Goal: Task Accomplishment & Management: Manage account settings

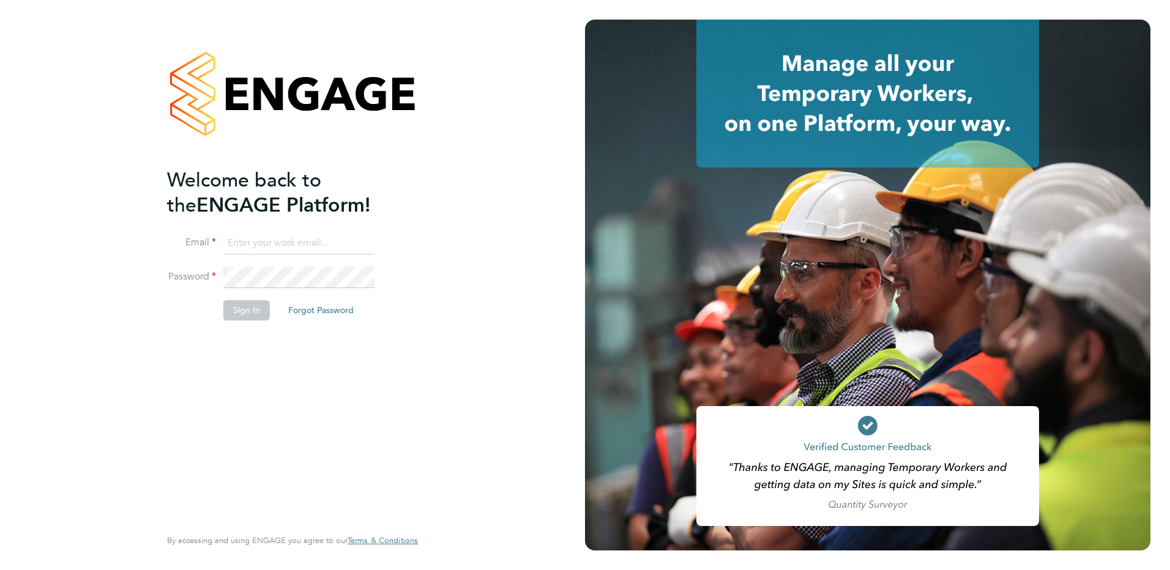
type input "[PERSON_NAME][EMAIL_ADDRESS][PERSON_NAME][DOMAIN_NAME]"
click at [233, 306] on button "Sign In" at bounding box center [246, 310] width 47 height 20
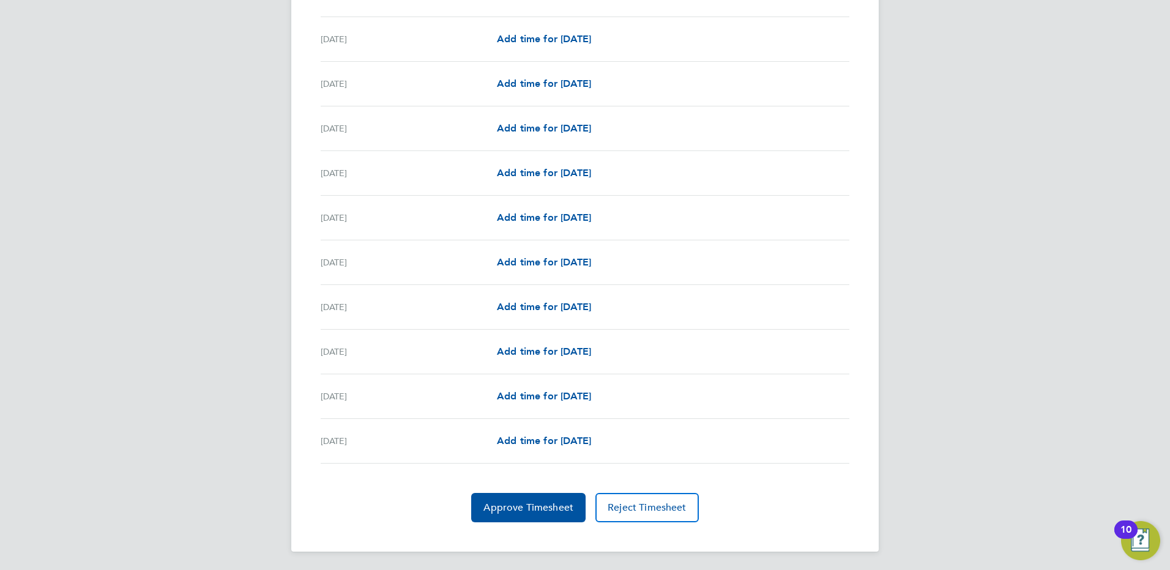
scroll to position [1292, 0]
click at [526, 503] on span "Approve Timesheet" at bounding box center [528, 506] width 90 height 12
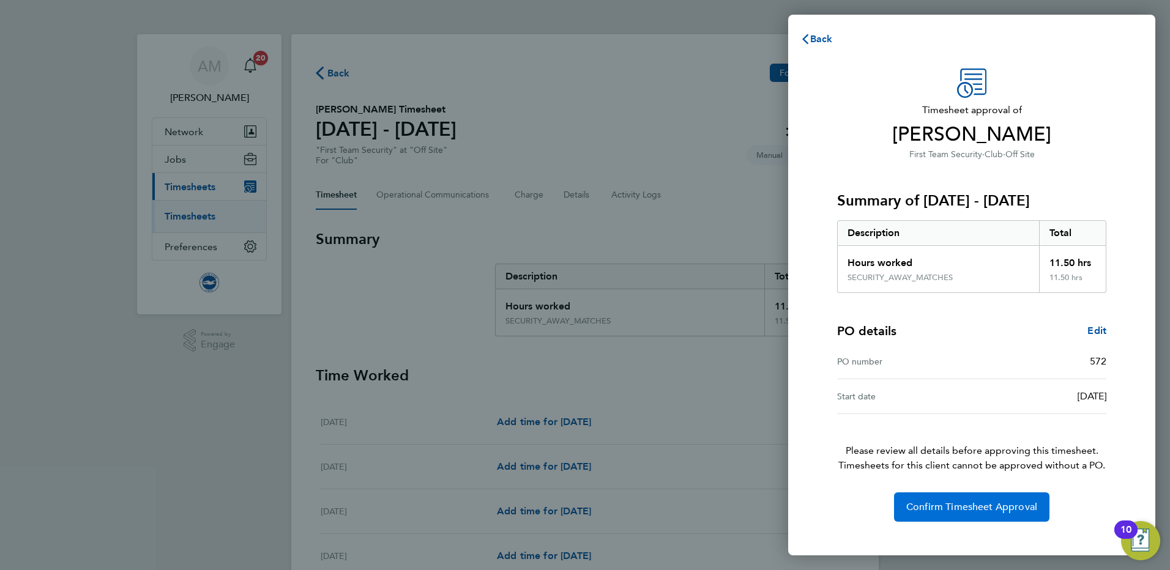
click at [983, 504] on span "Confirm Timesheet Approval" at bounding box center [971, 507] width 131 height 12
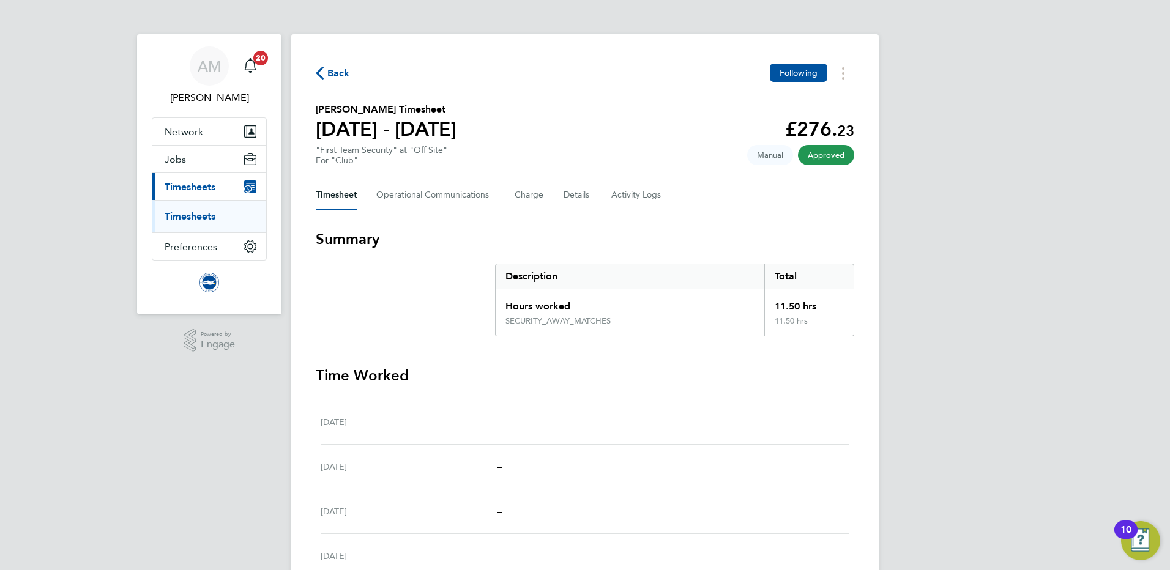
click at [336, 73] on span "Back" at bounding box center [338, 73] width 23 height 15
